Goal: Transaction & Acquisition: Purchase product/service

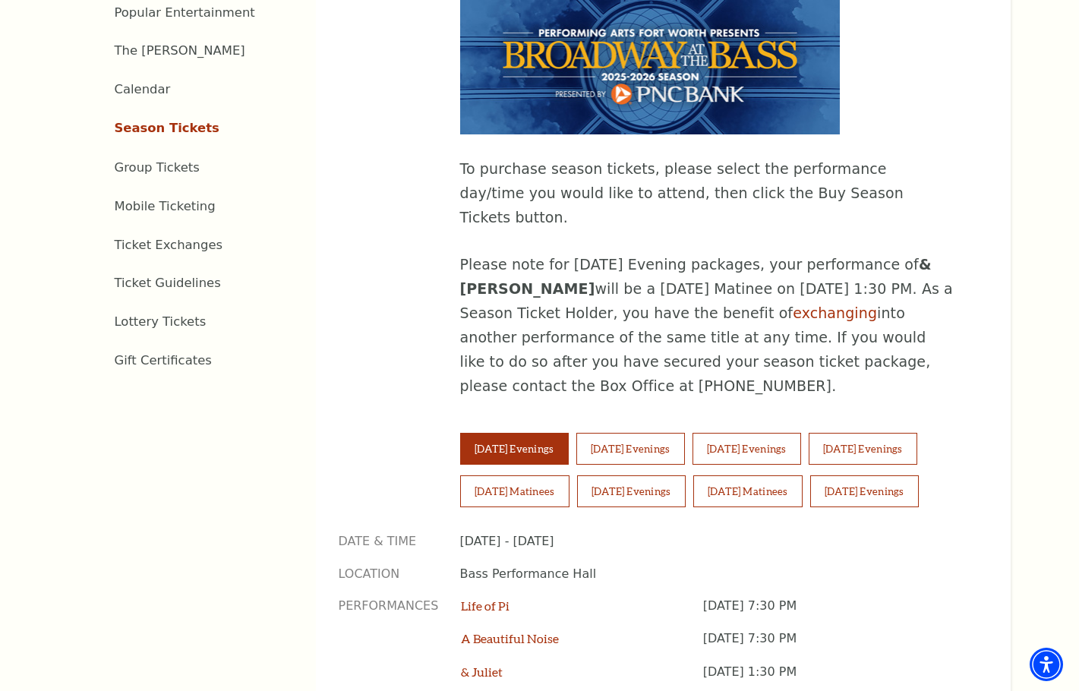
scroll to position [759, 0]
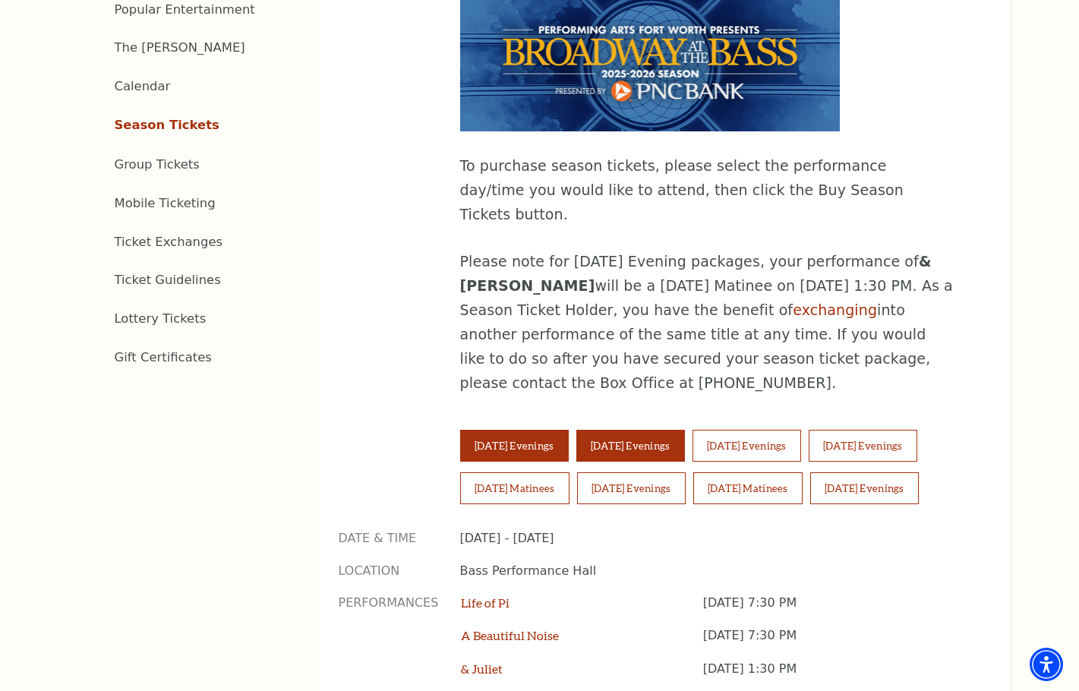
click at [642, 430] on button "Wednesday Evenings" at bounding box center [630, 446] width 109 height 32
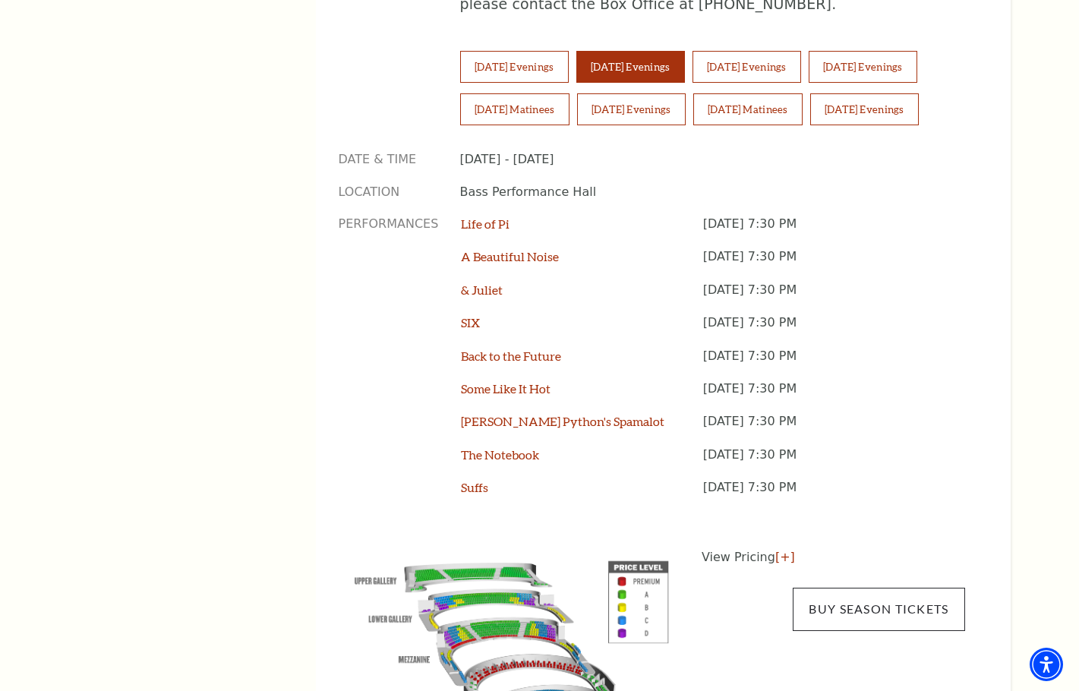
scroll to position [1139, 0]
click at [863, 587] on link "Buy Season Tickets" at bounding box center [879, 608] width 172 height 43
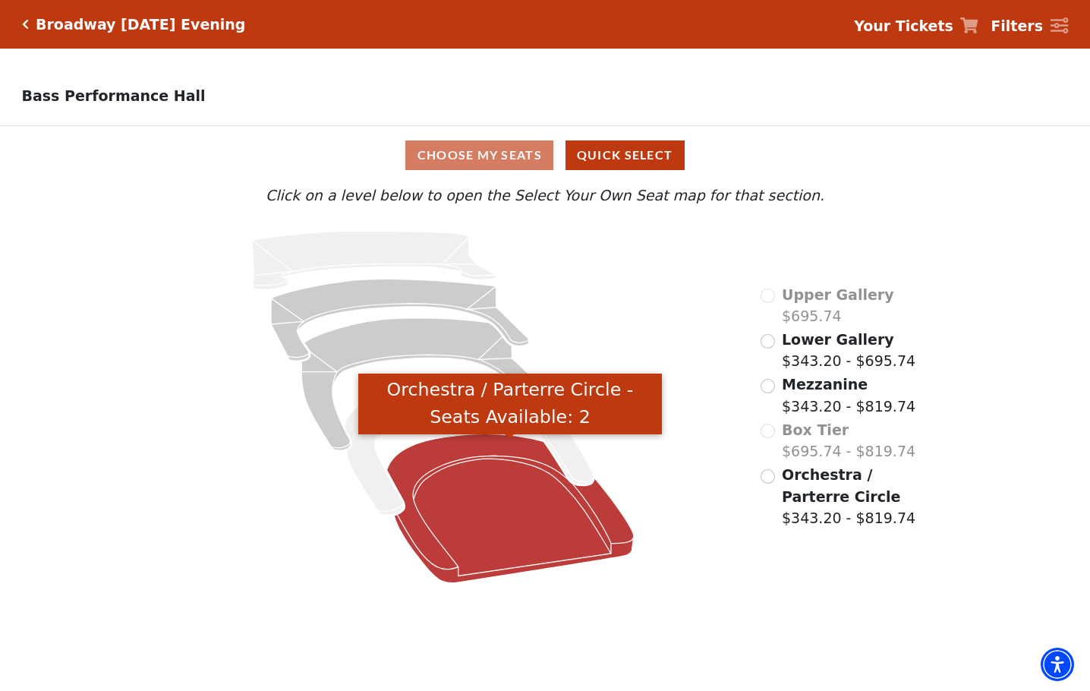
click at [541, 525] on icon "Orchestra / Parterre Circle - Seats Available: 2" at bounding box center [510, 508] width 248 height 149
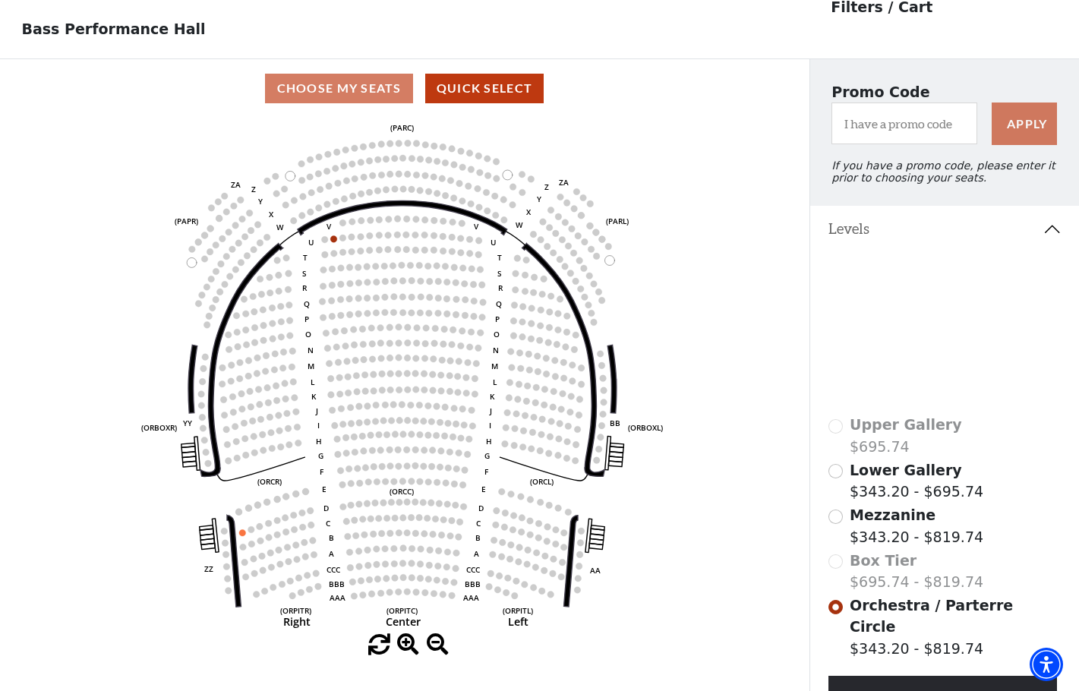
scroll to position [71, 0]
